Goal: Use online tool/utility: Utilize a website feature to perform a specific function

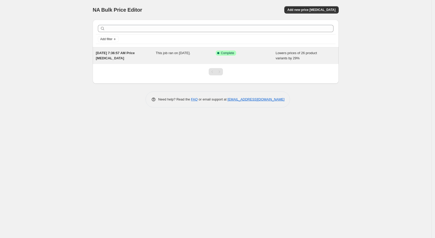
click at [243, 53] on div "Success Complete Complete" at bounding box center [241, 52] width 52 height 5
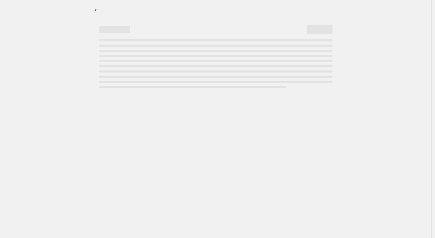
select select "percentage"
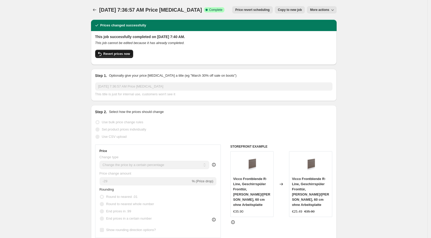
click at [119, 52] on span "Revert prices now" at bounding box center [116, 54] width 27 height 4
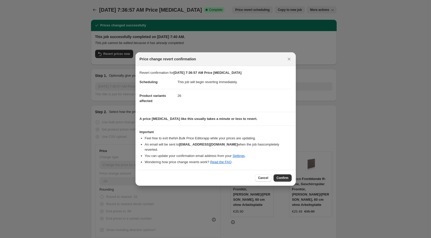
click at [286, 180] on div "Cancel Confirm" at bounding box center [216, 178] width 160 height 16
click at [284, 177] on span "Confirm" at bounding box center [283, 178] width 12 height 4
